Goal: Obtain resource: Obtain resource

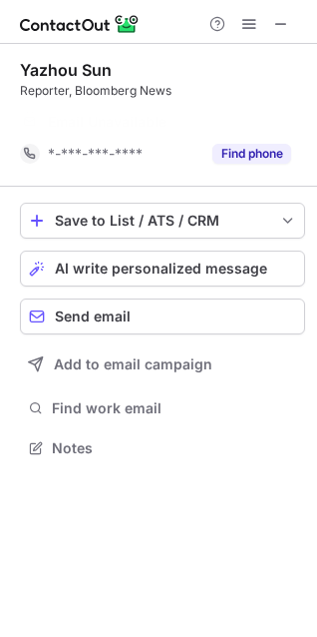
scroll to position [402, 317]
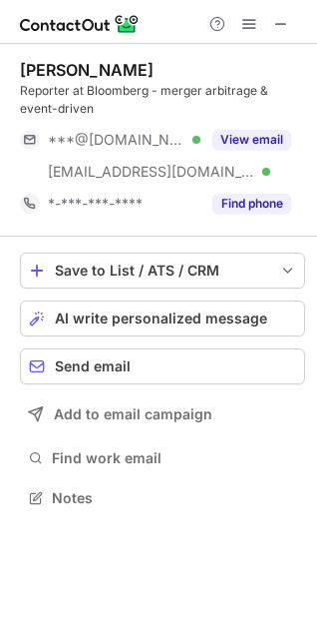
scroll to position [483, 317]
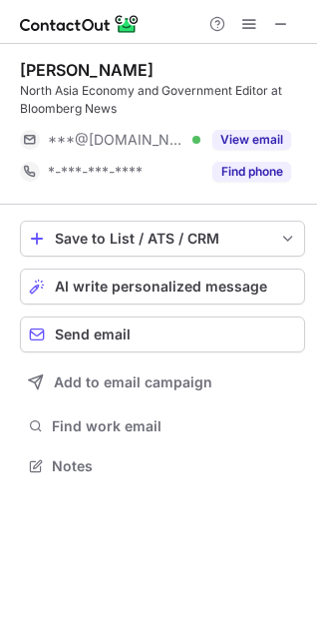
scroll to position [451, 317]
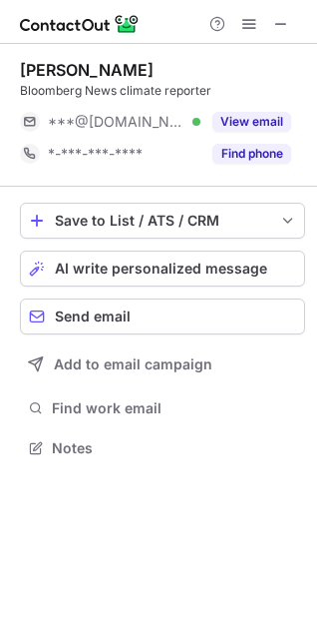
scroll to position [10, 9]
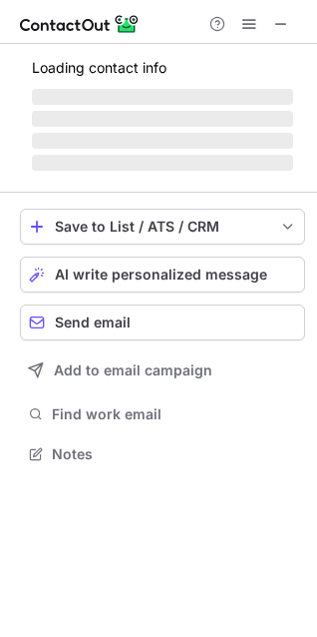
scroll to position [483, 317]
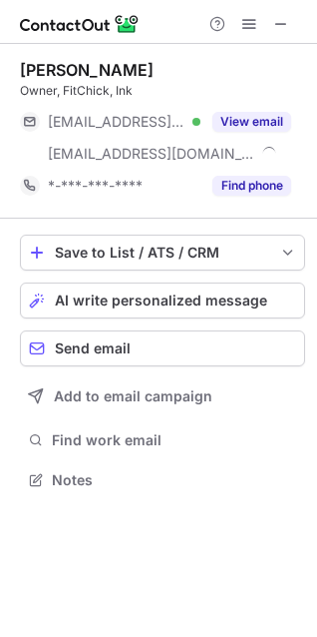
scroll to position [466, 317]
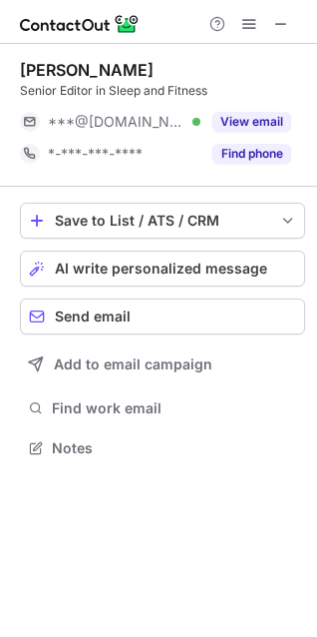
scroll to position [10, 9]
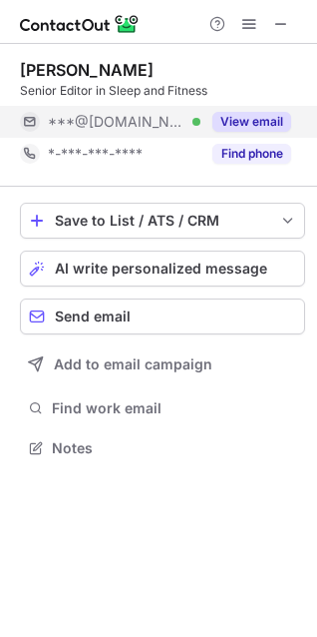
click at [259, 124] on button "View email" at bounding box center [252, 122] width 79 height 20
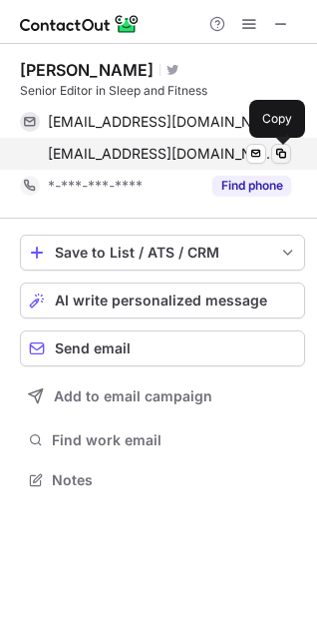
click at [275, 152] on span at bounding box center [281, 154] width 16 height 16
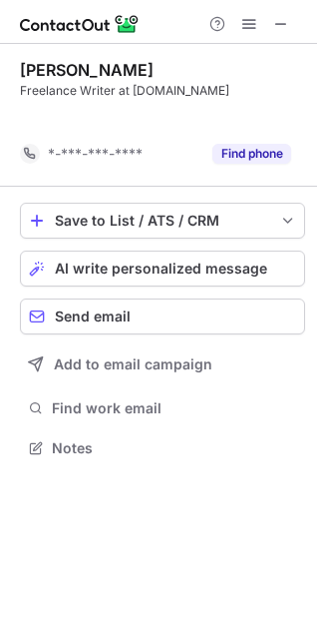
scroll to position [402, 317]
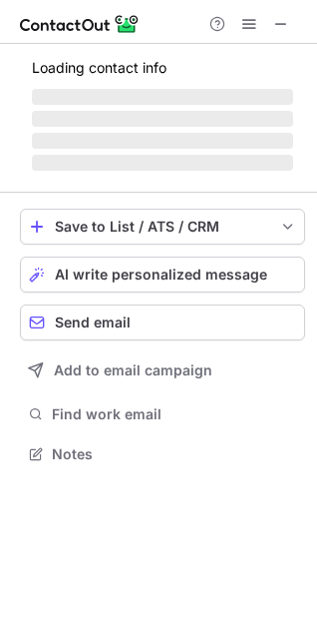
scroll to position [483, 317]
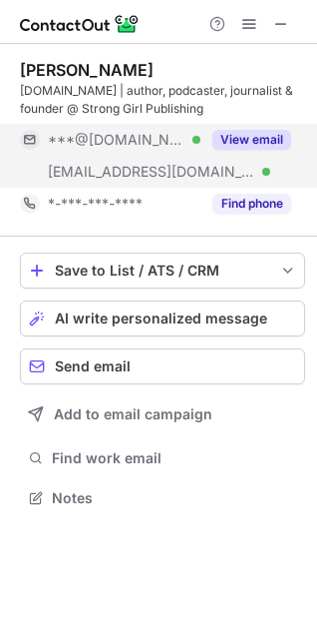
click at [235, 133] on button "View email" at bounding box center [252, 140] width 79 height 20
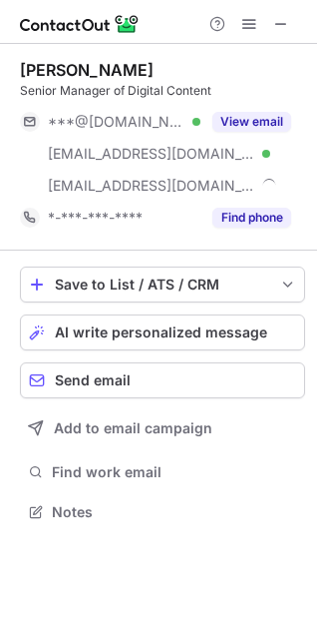
scroll to position [498, 317]
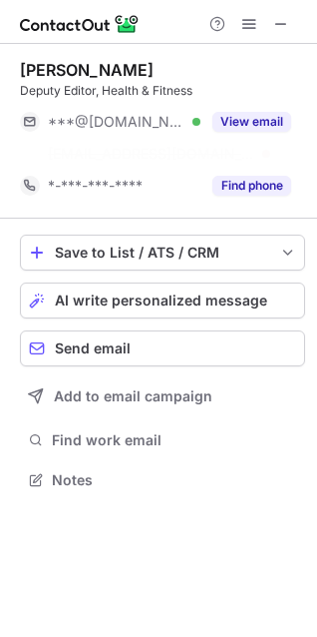
scroll to position [434, 317]
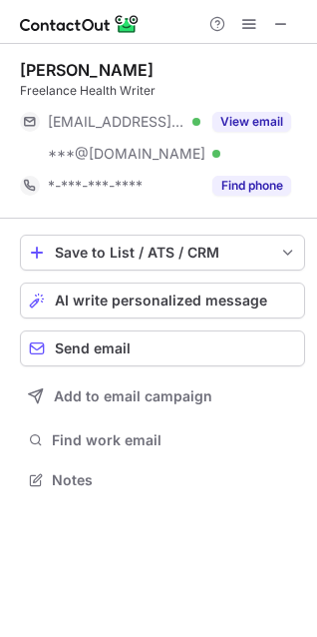
scroll to position [466, 317]
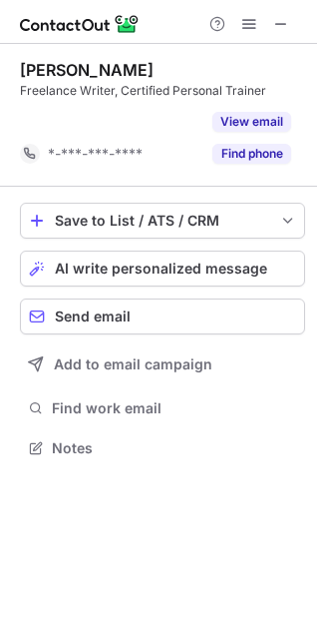
scroll to position [402, 317]
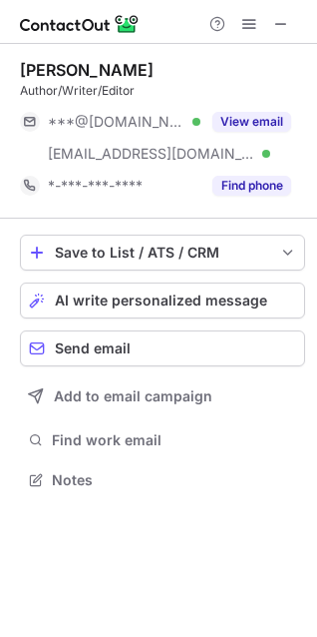
scroll to position [466, 317]
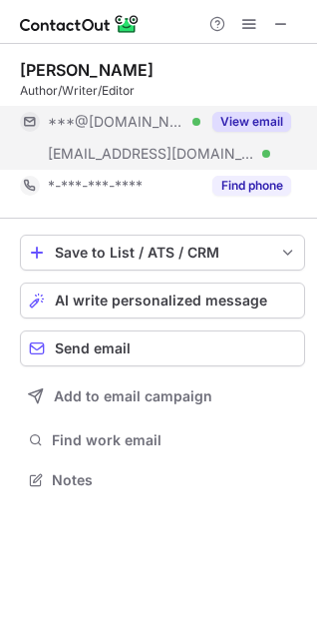
click at [223, 114] on button "View email" at bounding box center [252, 122] width 79 height 20
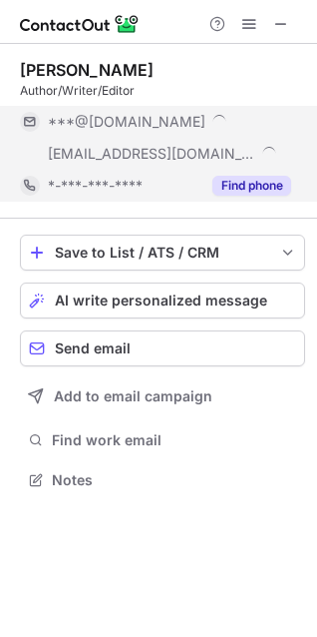
scroll to position [498, 317]
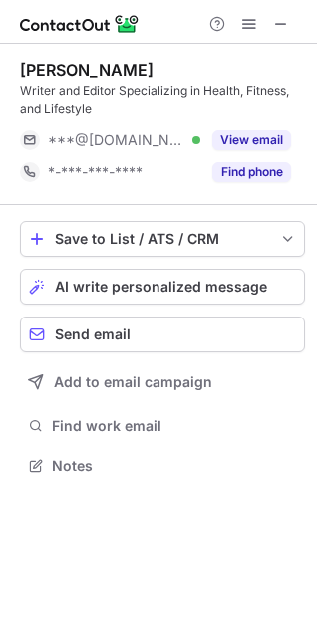
scroll to position [451, 317]
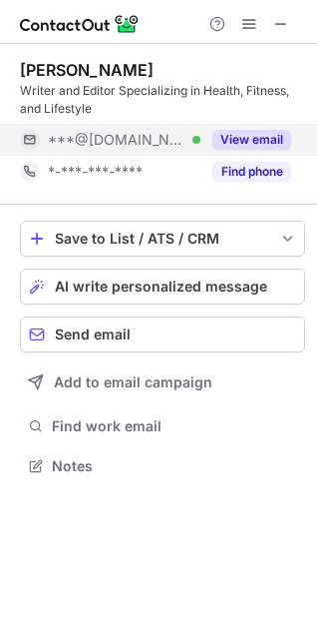
click at [260, 147] on button "View email" at bounding box center [252, 140] width 79 height 20
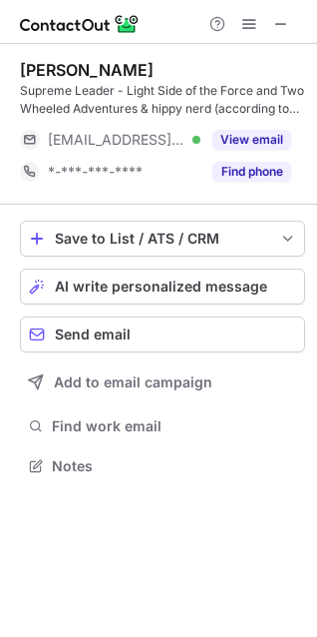
scroll to position [451, 317]
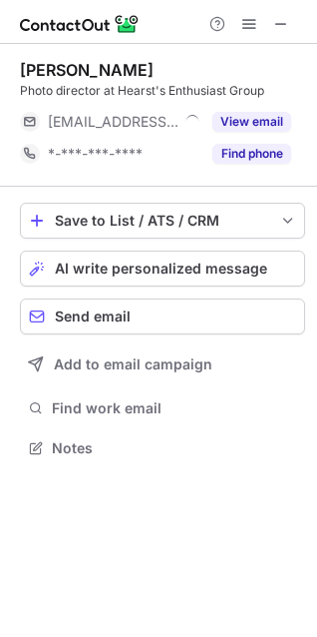
scroll to position [10, 9]
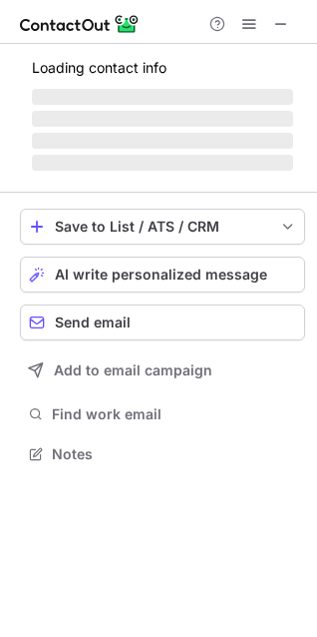
scroll to position [451, 317]
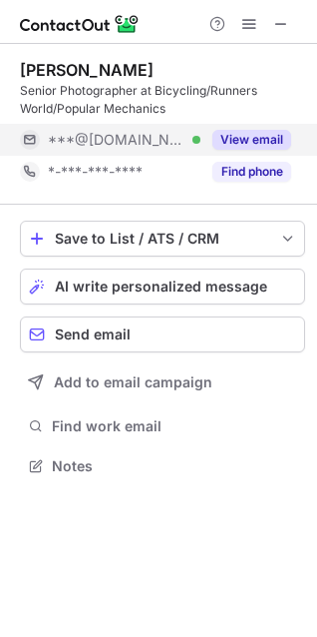
click at [267, 131] on button "View email" at bounding box center [252, 140] width 79 height 20
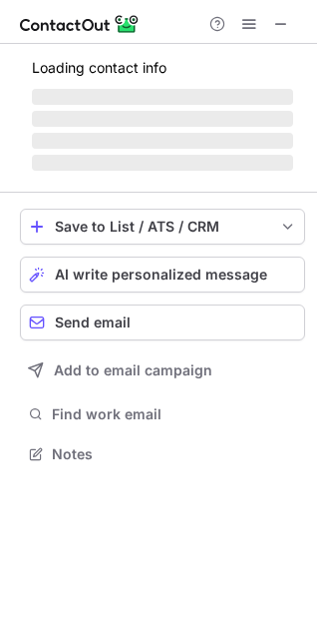
scroll to position [483, 317]
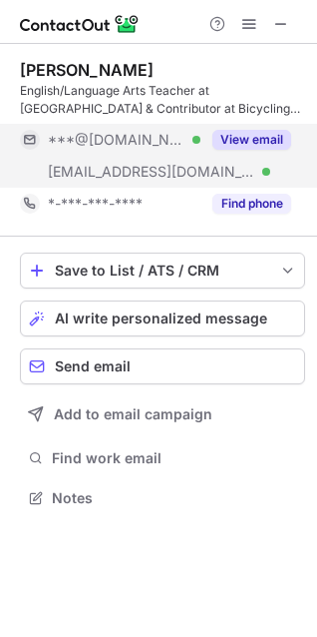
click at [259, 139] on button "View email" at bounding box center [252, 140] width 79 height 20
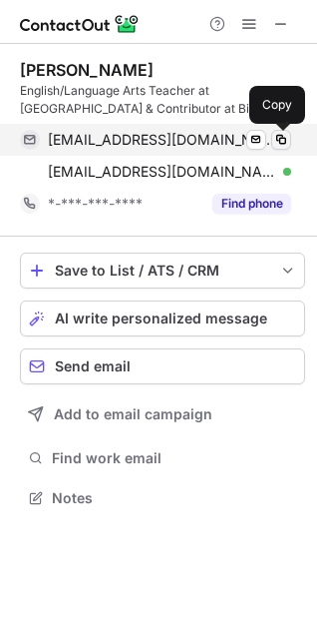
click at [274, 137] on span at bounding box center [281, 140] width 16 height 16
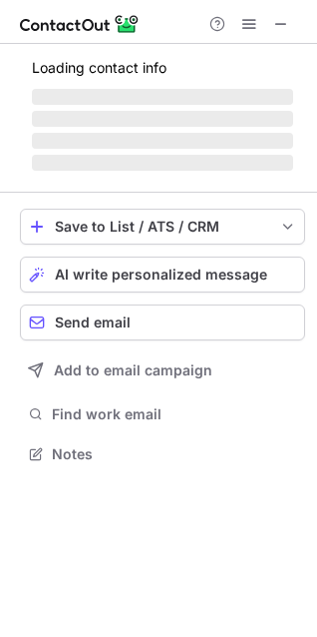
scroll to position [466, 317]
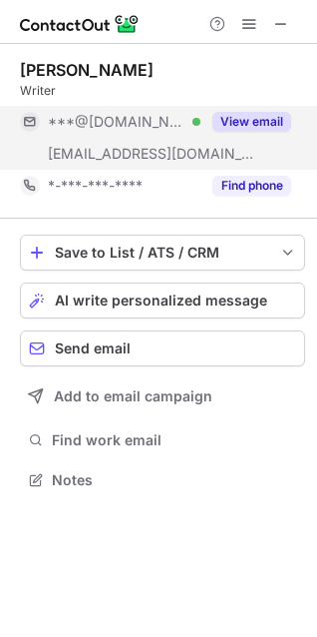
click at [236, 128] on button "View email" at bounding box center [252, 122] width 79 height 20
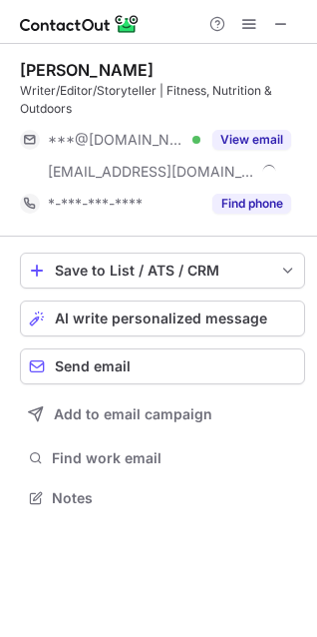
scroll to position [483, 317]
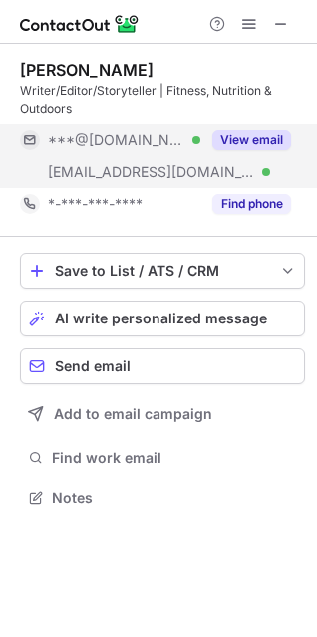
click at [256, 147] on button "View email" at bounding box center [252, 140] width 79 height 20
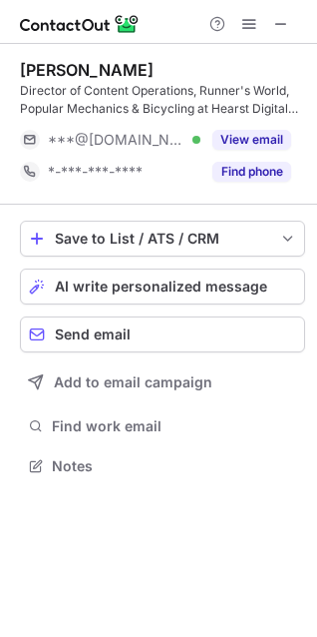
scroll to position [451, 317]
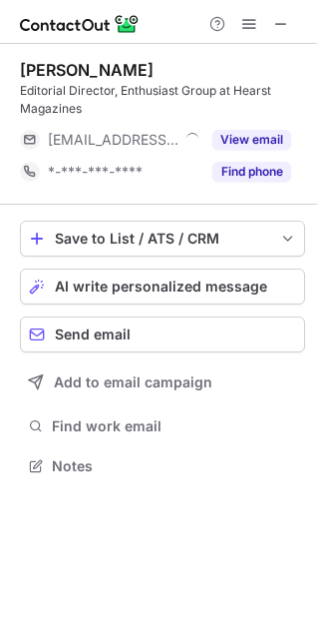
scroll to position [451, 317]
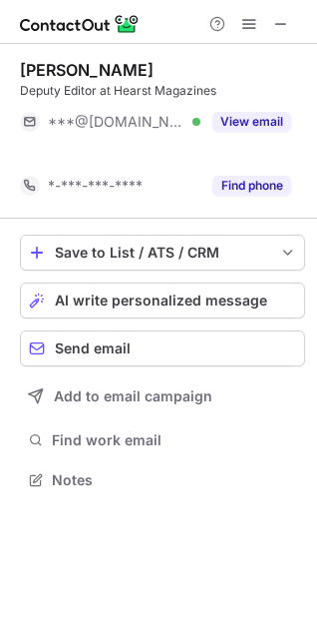
scroll to position [434, 317]
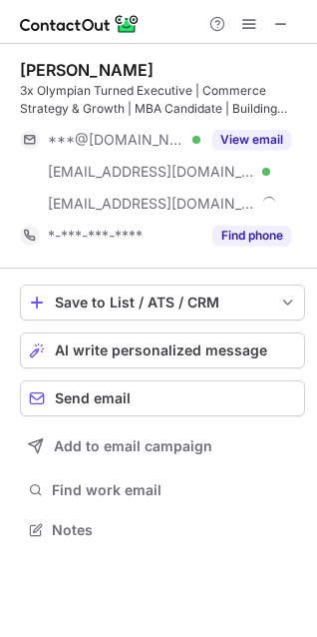
scroll to position [515, 317]
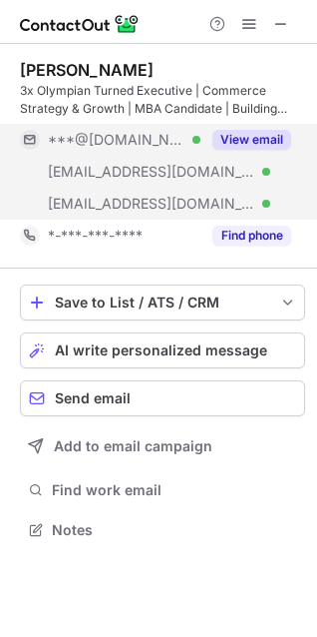
click at [248, 140] on button "View email" at bounding box center [252, 140] width 79 height 20
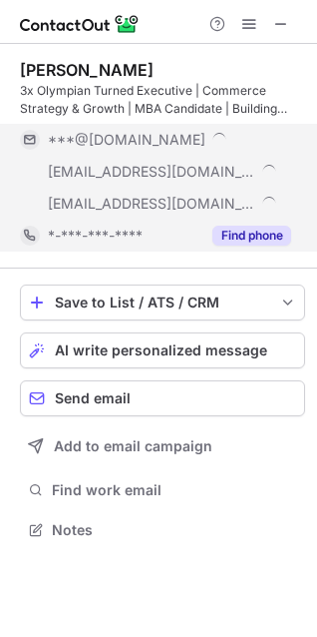
scroll to position [547, 317]
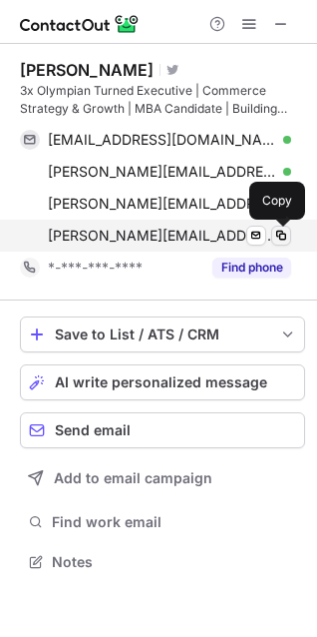
click at [281, 233] on span at bounding box center [281, 236] width 16 height 16
